Goal: Transaction & Acquisition: Purchase product/service

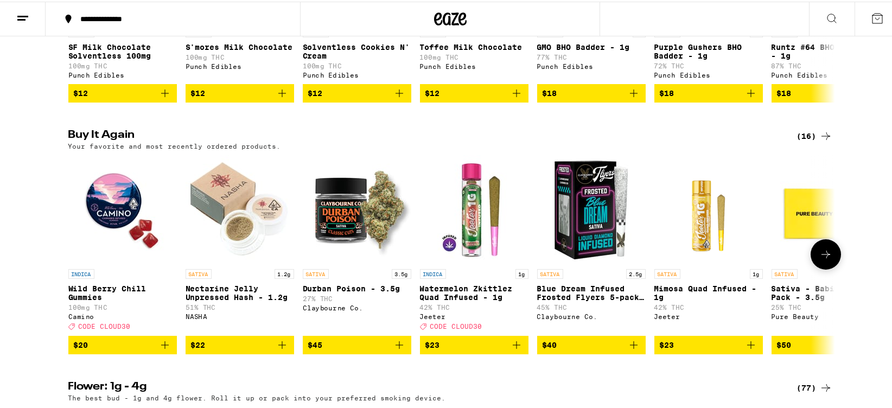
scroll to position [784, 0]
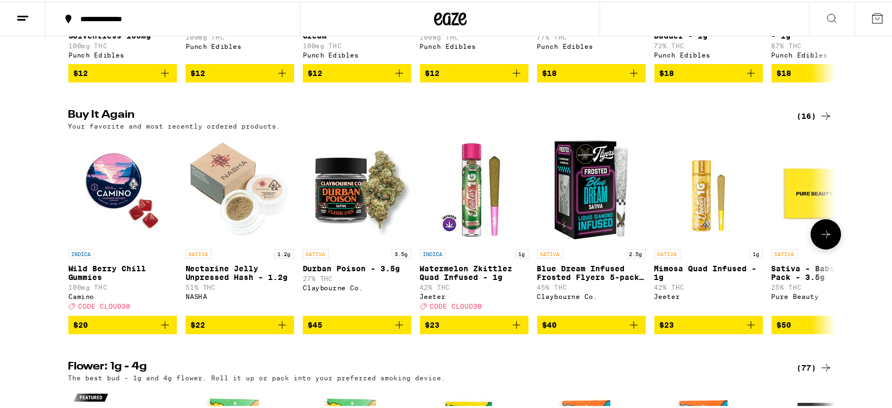
click at [388, 330] on span "$45" at bounding box center [357, 323] width 98 height 13
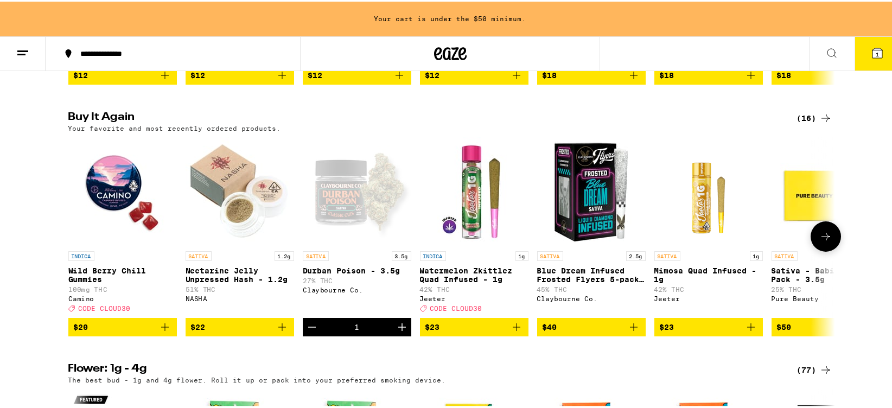
click at [239, 332] on span "$22" at bounding box center [240, 325] width 98 height 13
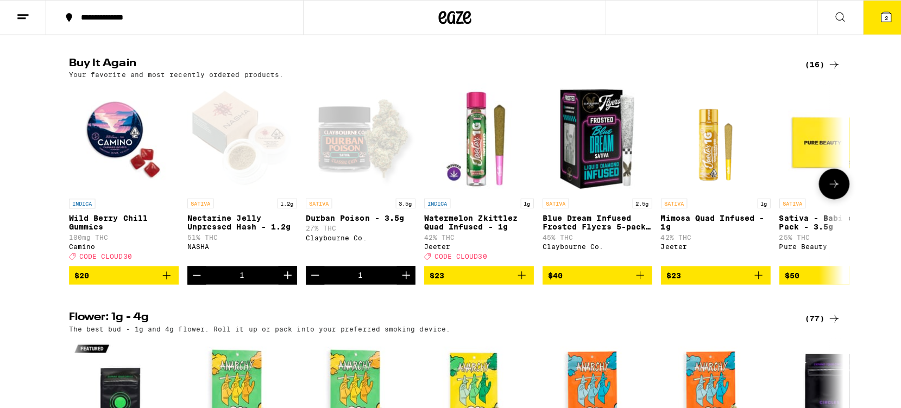
scroll to position [858, 0]
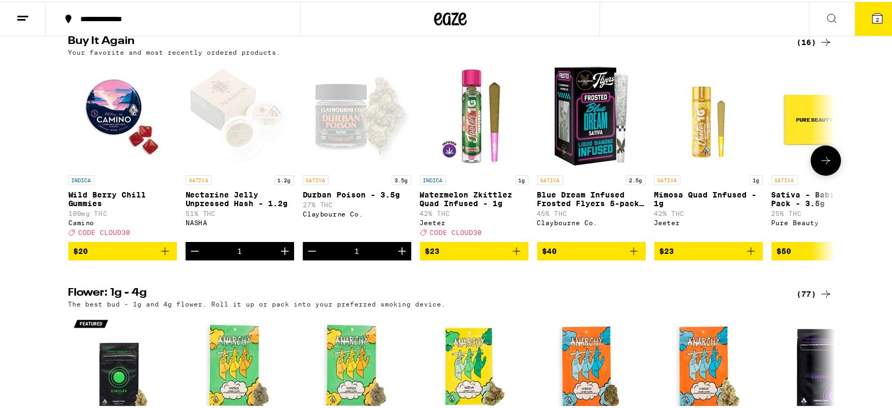
click at [205, 206] on p "Nectarine Jelly Unpressed Hash - 1.2g" at bounding box center [240, 197] width 109 height 17
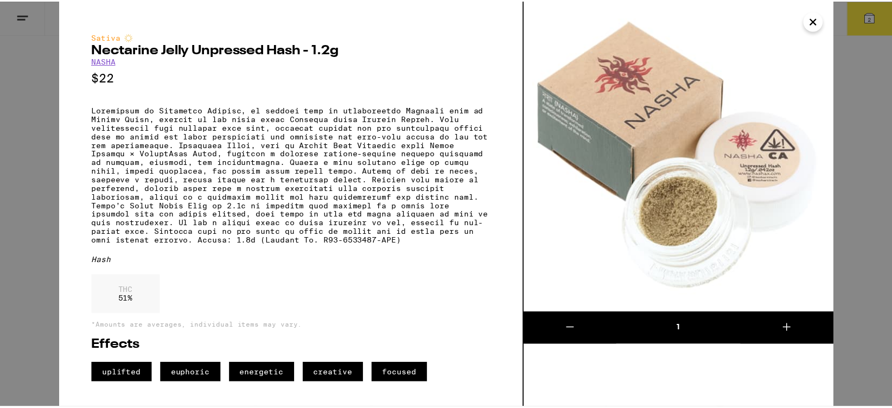
scroll to position [3, 0]
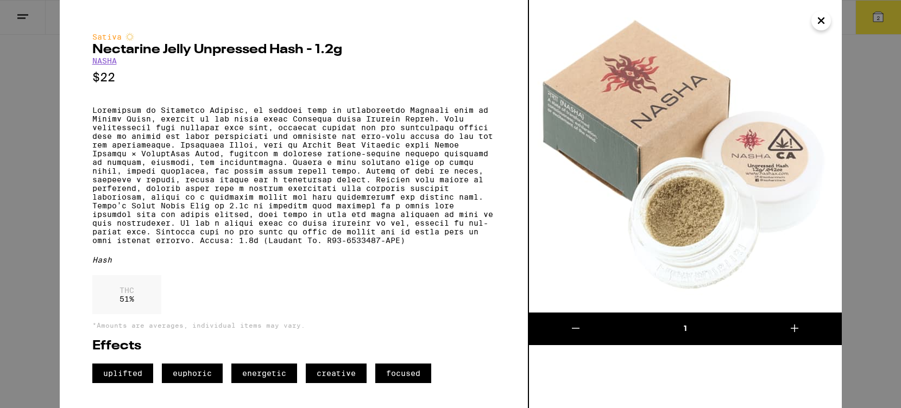
click at [820, 24] on icon "Close" at bounding box center [820, 20] width 13 height 16
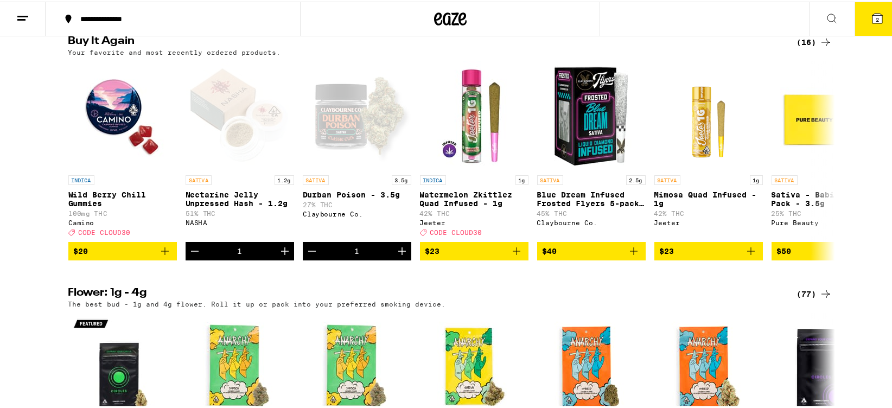
click at [834, 9] on button at bounding box center [832, 18] width 46 height 34
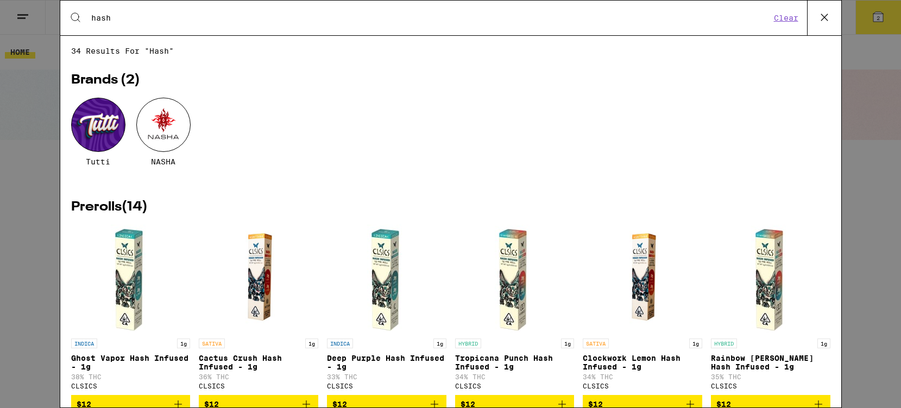
type input "hash"
click at [167, 124] on div at bounding box center [163, 125] width 54 height 54
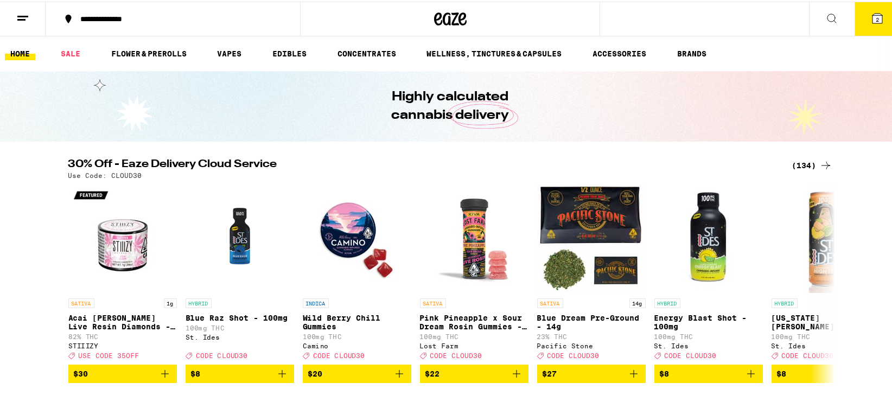
click at [829, 11] on icon at bounding box center [832, 16] width 13 height 13
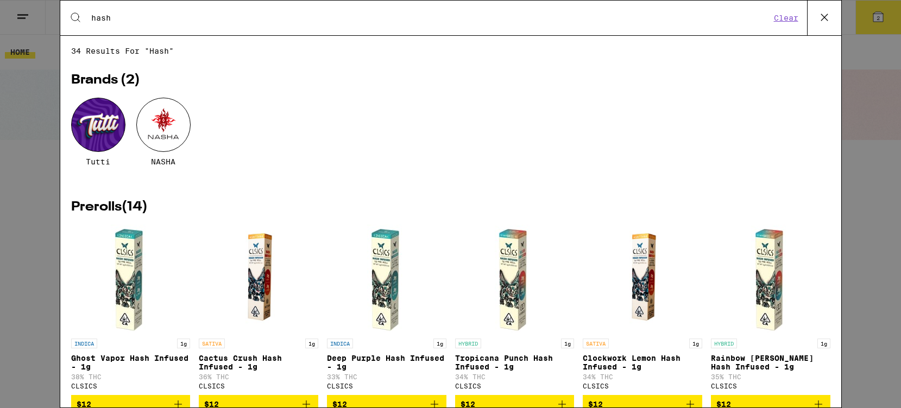
click at [178, 133] on div at bounding box center [163, 125] width 54 height 54
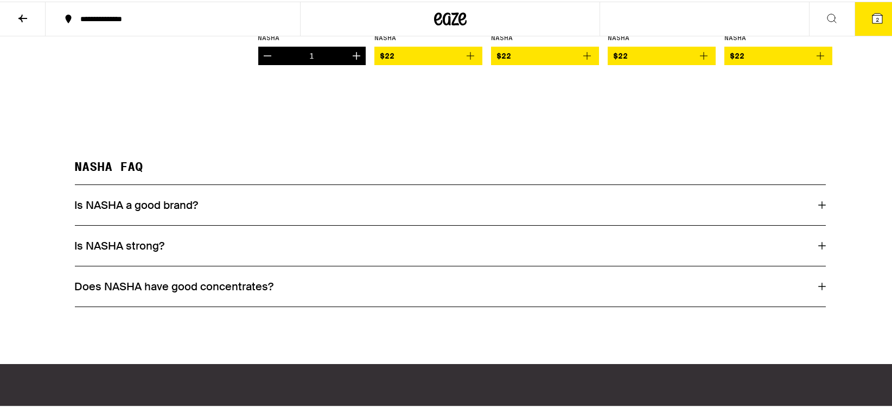
scroll to position [544, 0]
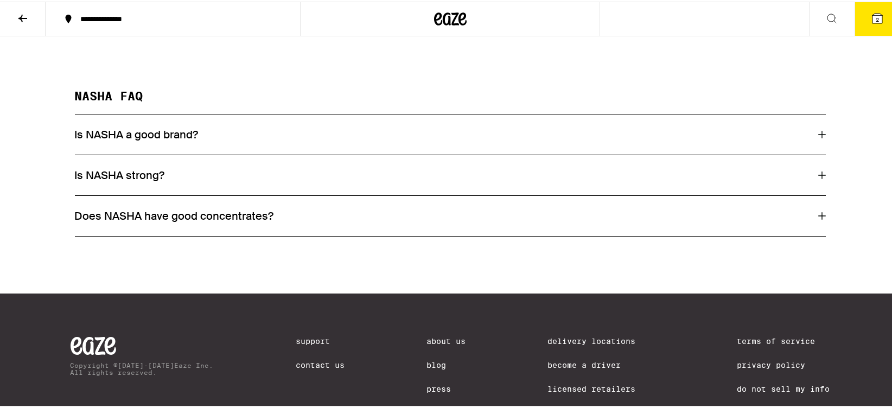
click at [253, 126] on div "Is NASHA a good brand?" at bounding box center [450, 133] width 751 height 40
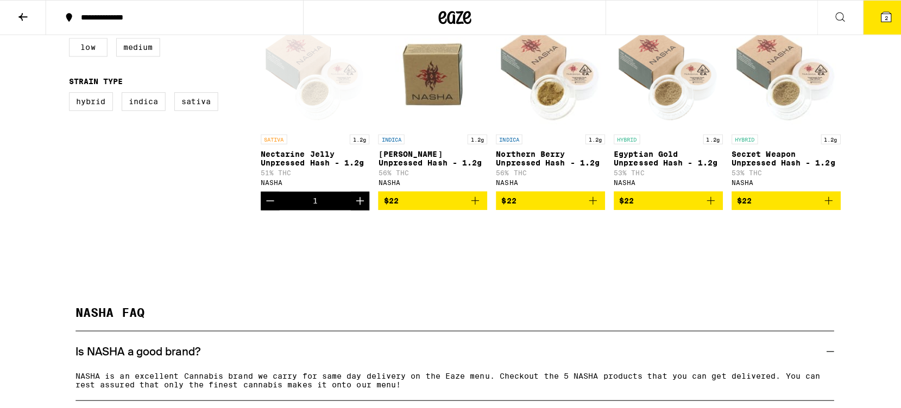
scroll to position [295, 0]
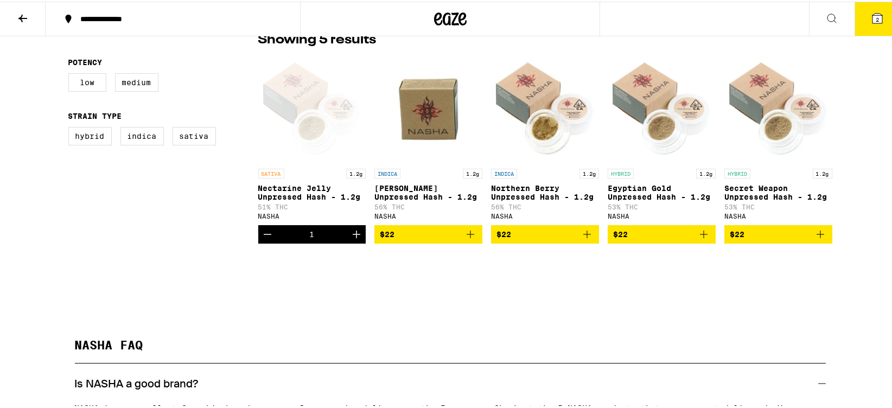
click at [878, 18] on button "2" at bounding box center [878, 18] width 46 height 34
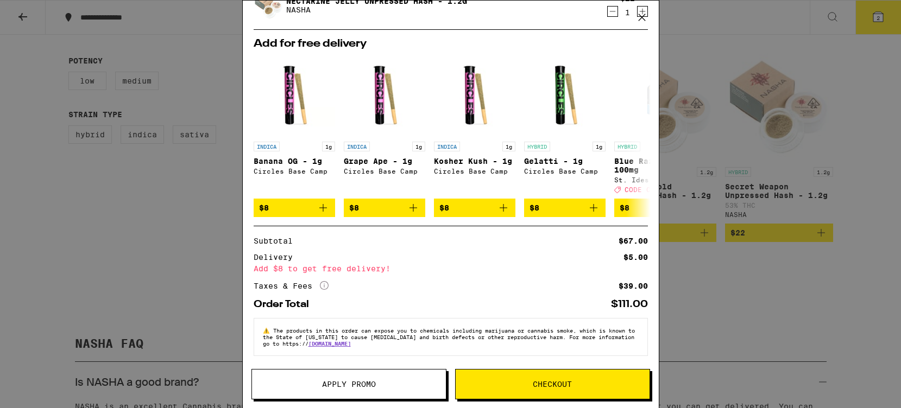
scroll to position [94, 0]
click at [581, 389] on button "Checkout" at bounding box center [552, 384] width 195 height 30
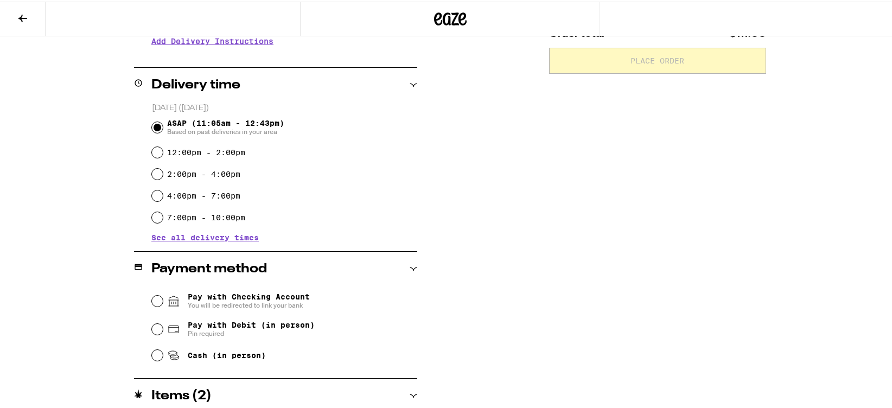
scroll to position [282, 0]
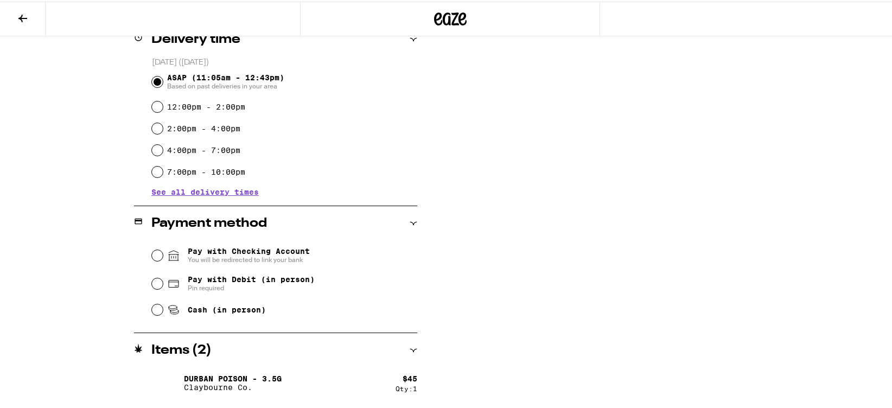
click at [257, 253] on span "Pay with Checking Account You will be redirected to link your bank" at bounding box center [249, 253] width 122 height 17
click at [163, 253] on input "Pay with Checking Account You will be redirected to link your bank" at bounding box center [157, 254] width 11 height 11
click at [179, 288] on span "Pay with Debit (in person) Pin required" at bounding box center [241, 282] width 148 height 17
click at [163, 288] on input "Pay with Debit (in person) Pin required" at bounding box center [157, 282] width 11 height 11
radio input "true"
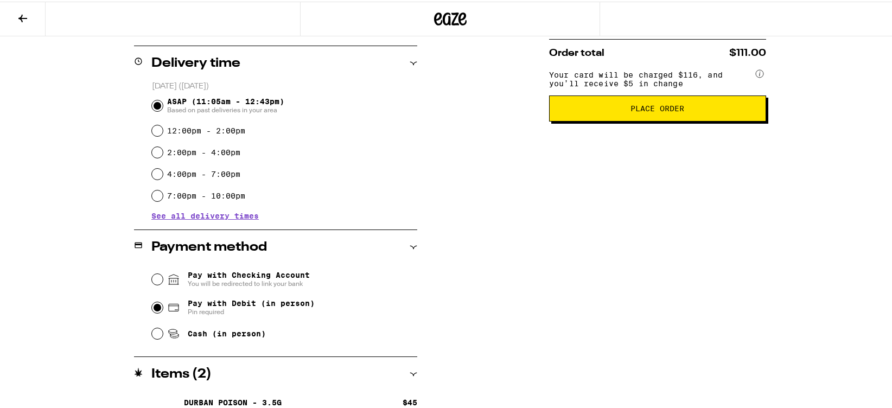
scroll to position [257, 0]
click at [665, 106] on button "Place Order" at bounding box center [657, 107] width 217 height 26
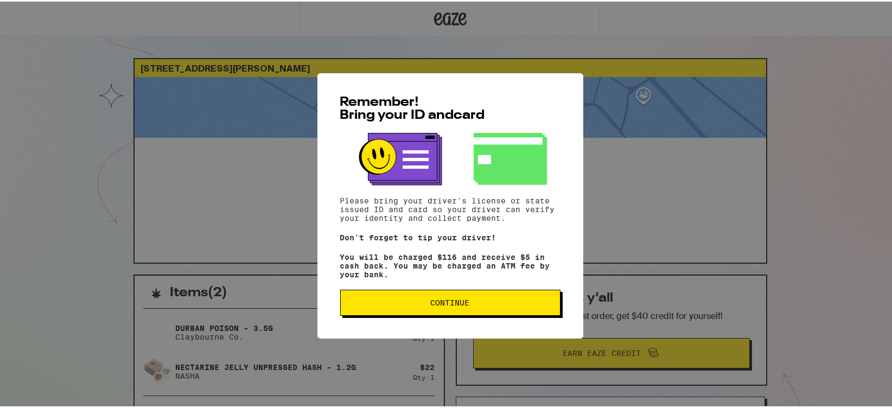
click at [511, 290] on div "Remember! Bring your ID and card Please bring your driver's license or state is…" at bounding box center [451, 204] width 266 height 265
click at [513, 298] on button "Continue" at bounding box center [450, 301] width 220 height 26
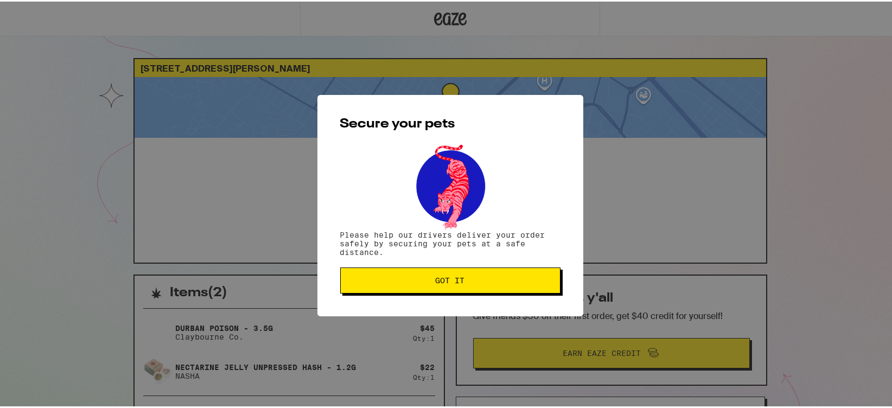
click at [543, 283] on span "Got it" at bounding box center [451, 279] width 202 height 8
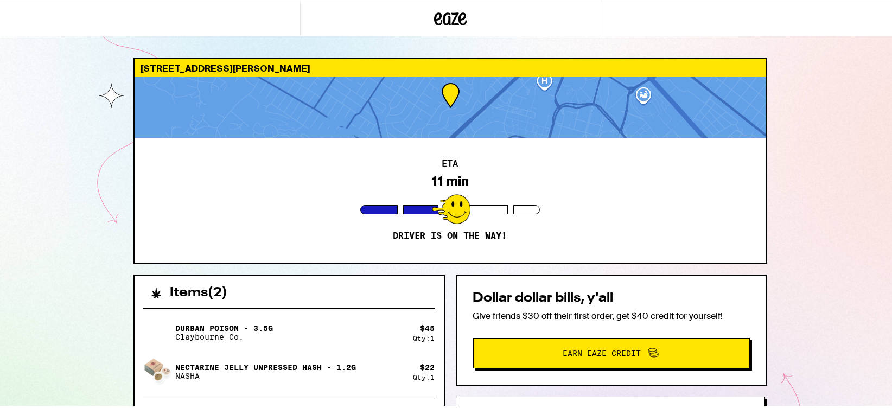
click at [730, 183] on div "ETA 11 min Driver is on the way!" at bounding box center [451, 198] width 632 height 125
click at [793, 223] on div "[STREET_ADDRESS][PERSON_NAME] 6 min Driver is on the way! Items ( 2 ) Durban Po…" at bounding box center [450, 296] width 901 height 592
click at [807, 180] on div "[STREET_ADDRESS][PERSON_NAME] 4 min Driver is on the way! Items ( 2 ) Durban Po…" at bounding box center [450, 296] width 901 height 592
